Goal: Find specific page/section: Find specific page/section

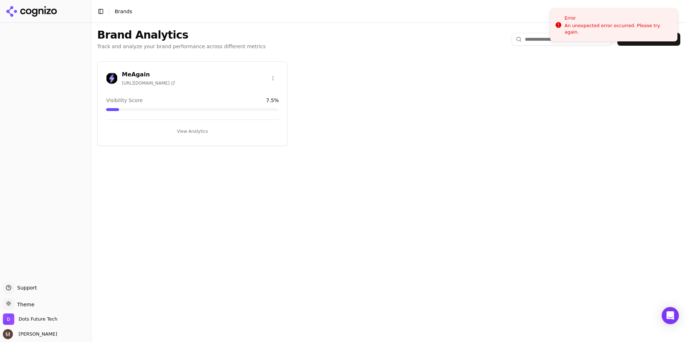
click at [132, 73] on h3 "MeAgain" at bounding box center [148, 74] width 53 height 9
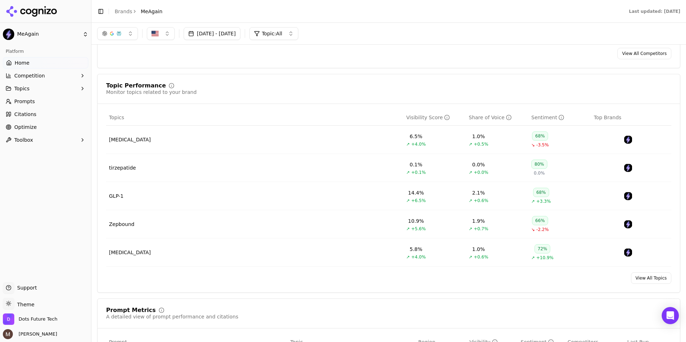
scroll to position [170, 0]
